Goal: Contribute content: Contribute content

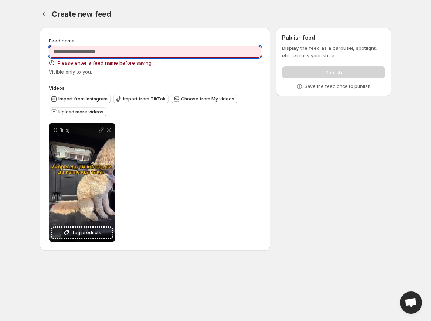
click at [172, 46] on input "Feed name" at bounding box center [155, 52] width 212 height 12
type input "******"
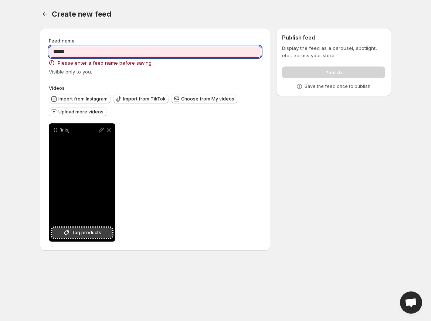
click at [100, 229] on span "Tag products" at bounding box center [87, 232] width 30 height 7
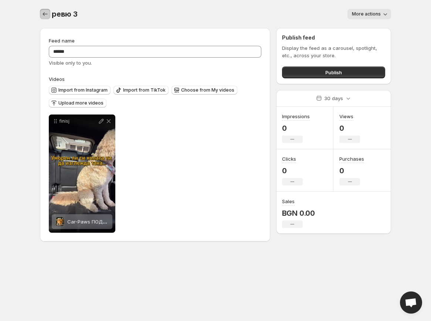
click at [48, 15] on icon "Settings" at bounding box center [44, 13] width 7 height 7
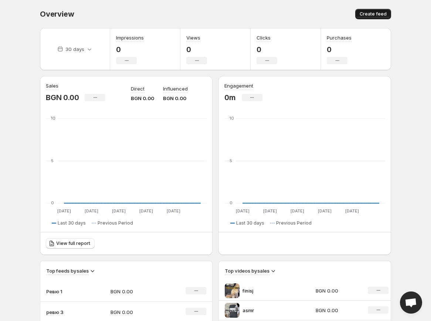
click at [373, 11] on button "Create feed" at bounding box center [373, 14] width 36 height 10
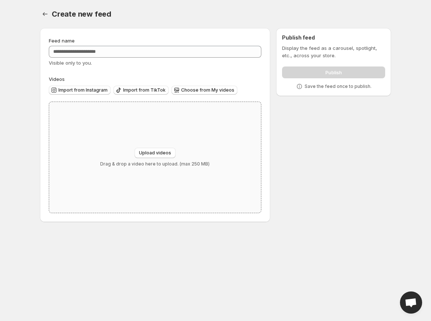
click at [147, 159] on div "Upload videos Drag & drop a video here to upload. (max 250 MB)" at bounding box center [154, 157] width 109 height 19
type input "**********"
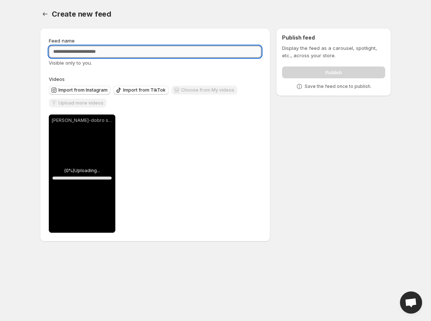
click at [116, 51] on input "Feed name" at bounding box center [155, 52] width 212 height 12
type input "******"
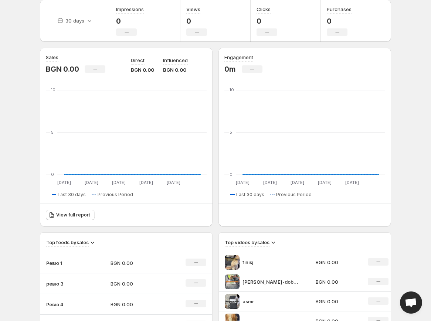
scroll to position [112, 0]
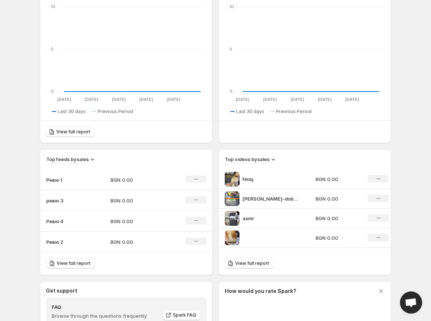
click at [286, 246] on td at bounding box center [266, 238] width 95 height 20
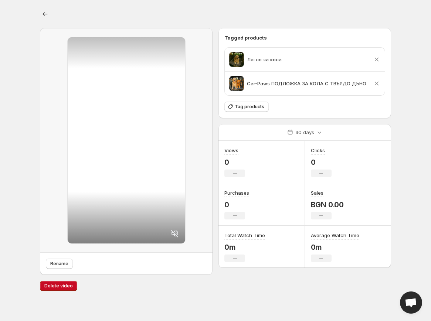
click at [157, 168] on div at bounding box center [126, 140] width 117 height 206
click at [121, 207] on div at bounding box center [126, 140] width 117 height 206
click at [46, 14] on icon "Settings" at bounding box center [44, 13] width 7 height 7
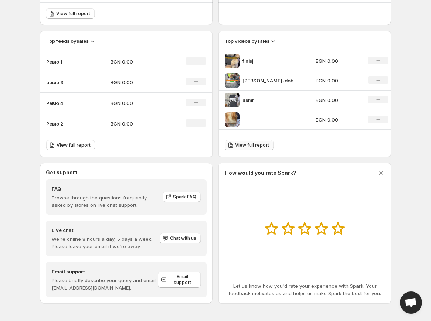
scroll to position [141, 0]
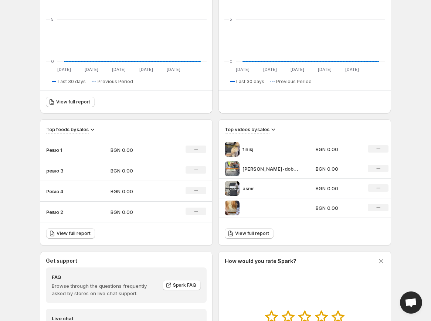
click at [352, 208] on p "BGN 0.00" at bounding box center [337, 207] width 44 height 7
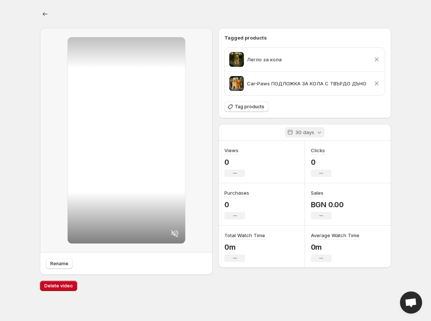
click at [297, 134] on p "30 days" at bounding box center [304, 132] width 19 height 7
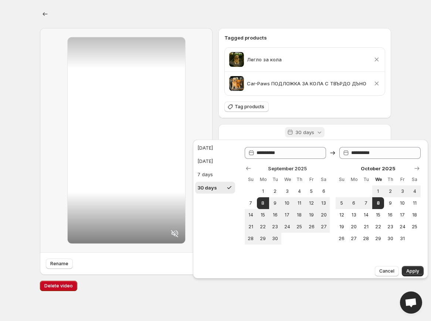
click at [297, 134] on p "30 days" at bounding box center [304, 132] width 19 height 7
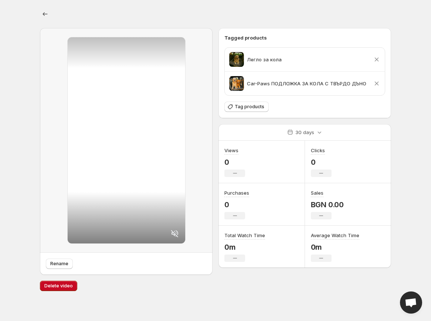
click at [136, 99] on div at bounding box center [126, 140] width 117 height 206
click at [42, 10] on button "Settings" at bounding box center [45, 14] width 10 height 10
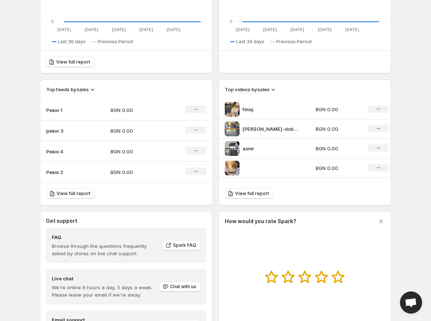
scroll to position [231, 0]
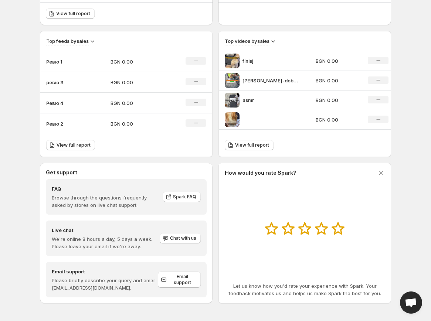
click at [415, 302] on span "Open chat" at bounding box center [410, 303] width 12 height 10
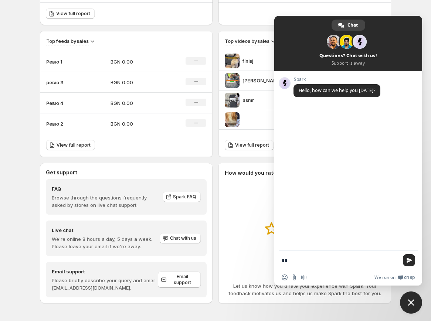
type textarea "*"
click at [257, 181] on div "How would you rate Spark? Let us know how you'd rate your experience with Spark…" at bounding box center [305, 233] width 160 height 128
click at [359, 265] on form "**********" at bounding box center [339, 261] width 117 height 20
click at [349, 260] on textarea "**********" at bounding box center [339, 260] width 117 height 7
type textarea "**********"
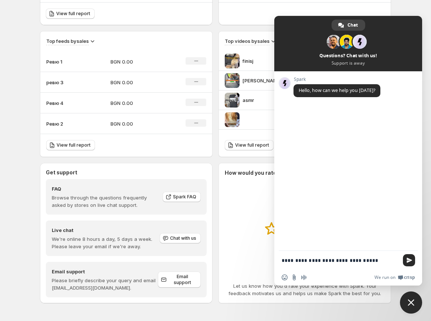
type textarea "**********"
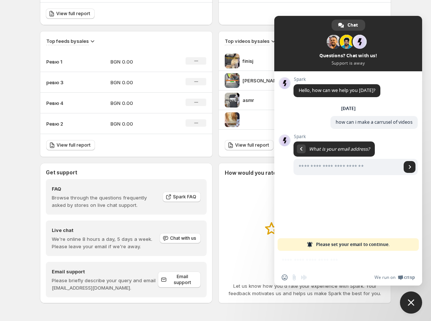
click at [356, 7] on div at bounding box center [304, 6] width 172 height 6
click at [407, 307] on span "Close chat" at bounding box center [411, 302] width 22 height 22
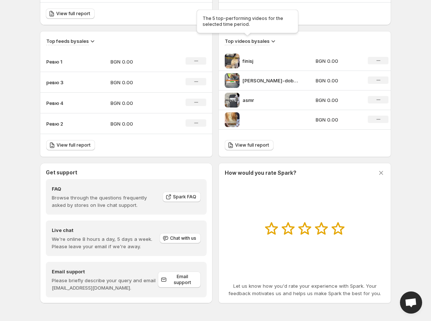
click at [267, 42] on h3 "Top videos by sales" at bounding box center [247, 40] width 45 height 7
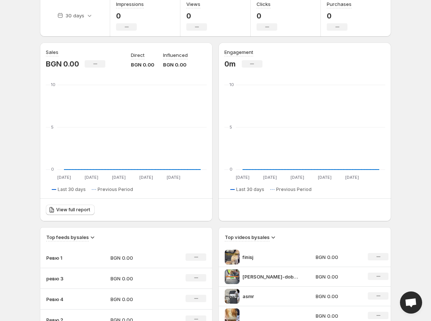
scroll to position [0, 0]
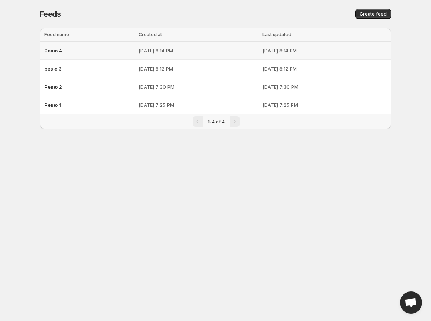
click at [156, 55] on td "[DATE] 8:14 PM" at bounding box center [198, 51] width 124 height 18
click at [101, 105] on div "Ревю 1" at bounding box center [89, 104] width 90 height 13
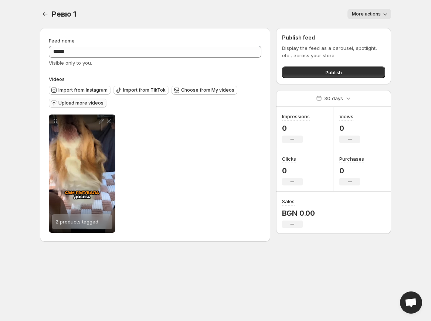
click at [92, 105] on span "Upload more videos" at bounding box center [80, 103] width 45 height 6
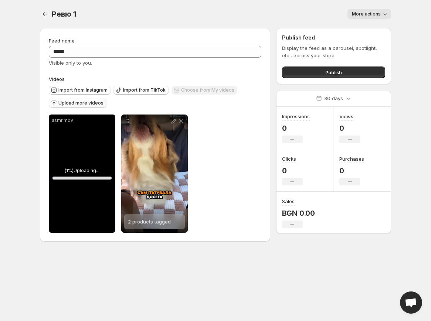
drag, startPoint x: 97, startPoint y: 157, endPoint x: 119, endPoint y: 156, distance: 21.8
click at [118, 156] on div "asmr.mov ( 1 %) Uploading... 1 % Save Cancel Video title ******** File extensio…" at bounding box center [118, 173] width 139 height 118
click at [100, 154] on div "asmr.mov" at bounding box center [82, 173] width 66 height 118
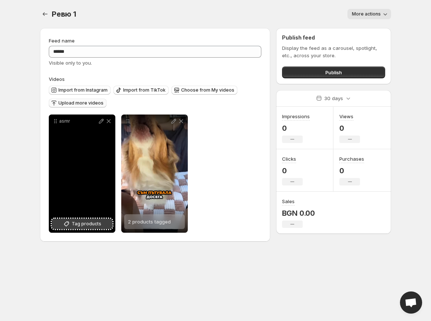
click at [94, 229] on button "Tag products" at bounding box center [82, 224] width 61 height 10
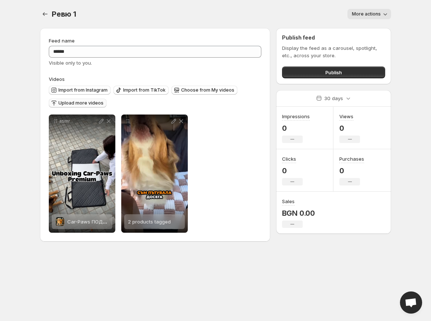
click at [79, 106] on span "Upload more videos" at bounding box center [80, 103] width 45 height 6
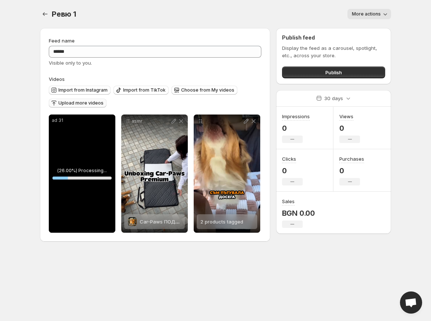
click at [95, 99] on button "Upload more videos" at bounding box center [78, 103] width 58 height 9
